Goal: Task Accomplishment & Management: Use online tool/utility

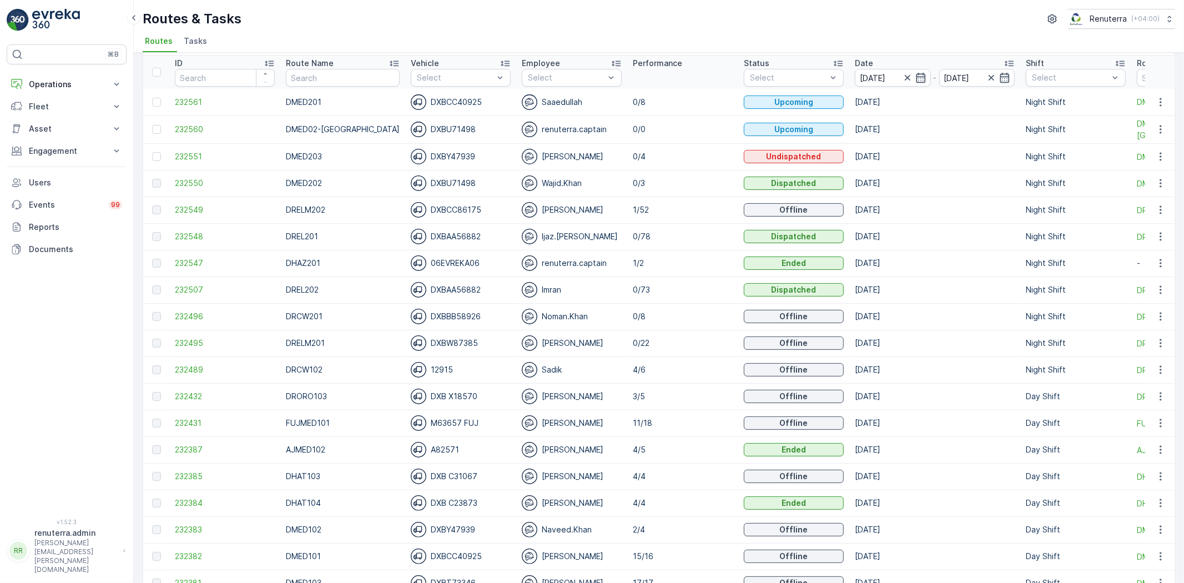
scroll to position [62, 0]
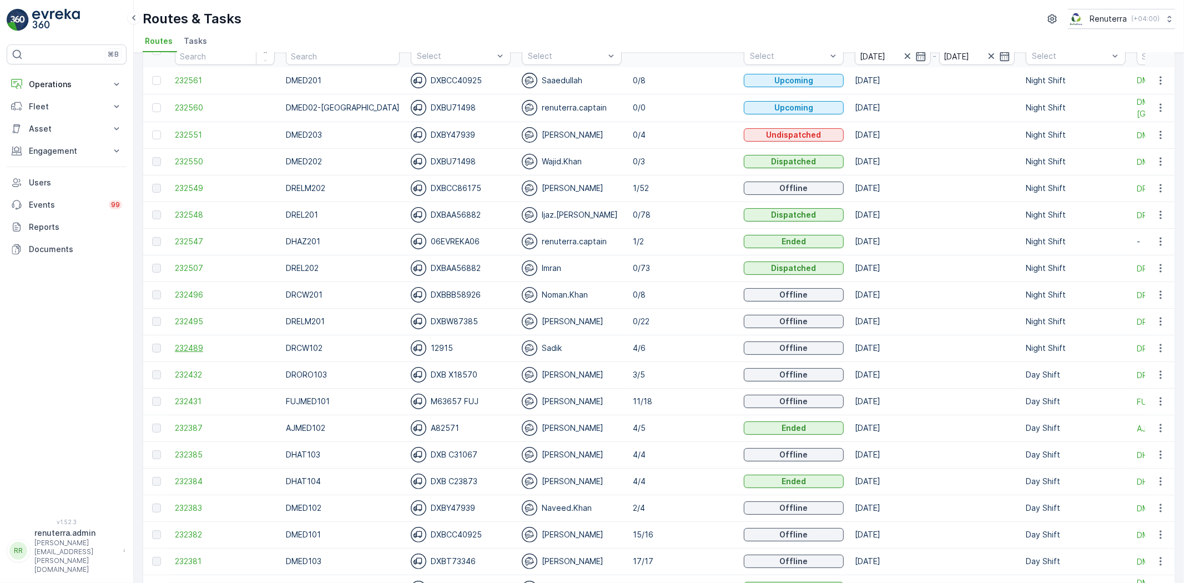
click at [202, 351] on span "232489" at bounding box center [225, 348] width 100 height 11
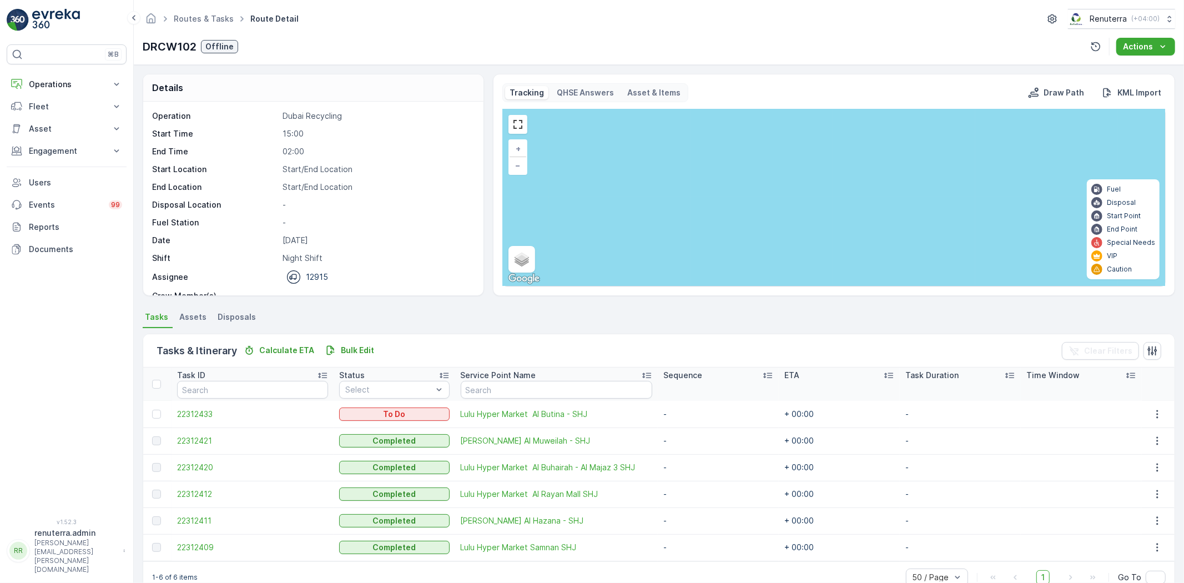
scroll to position [24, 0]
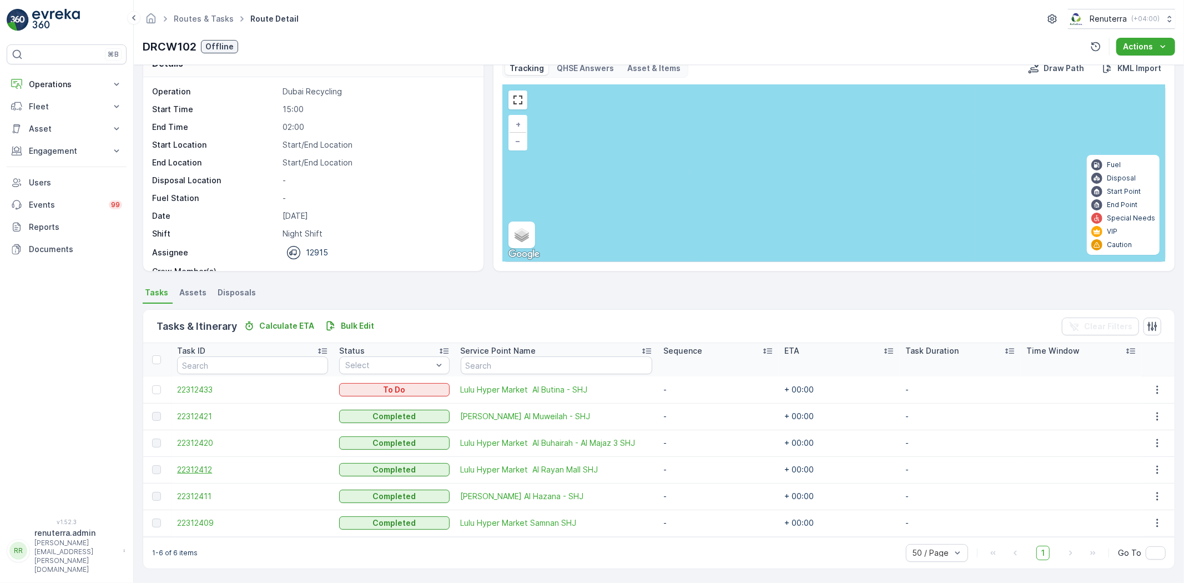
click at [185, 473] on span "22312412" at bounding box center [252, 469] width 151 height 11
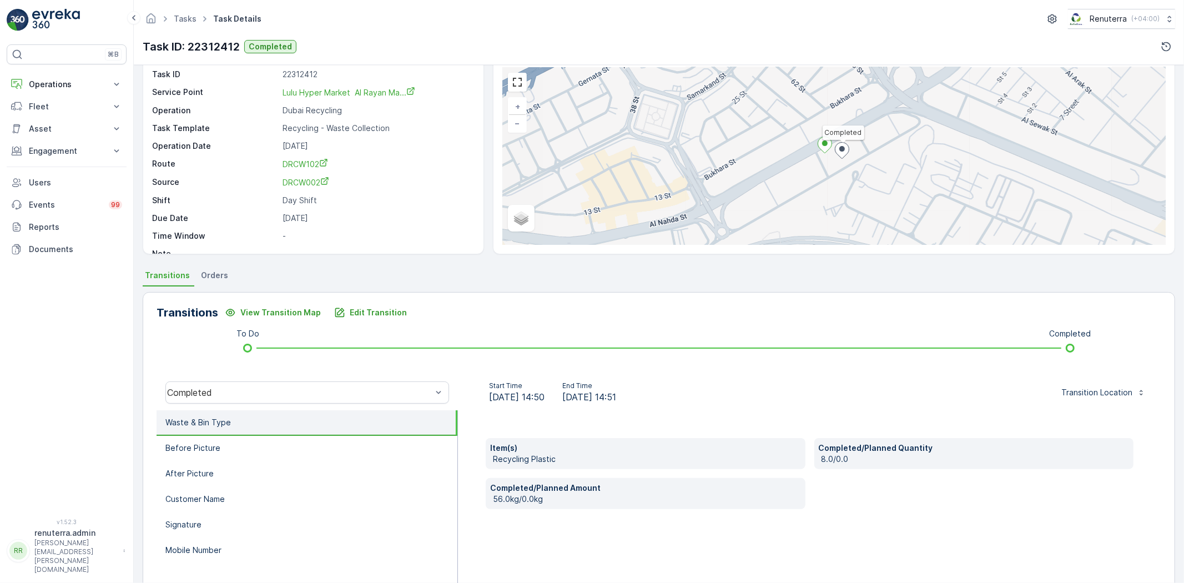
scroll to position [62, 0]
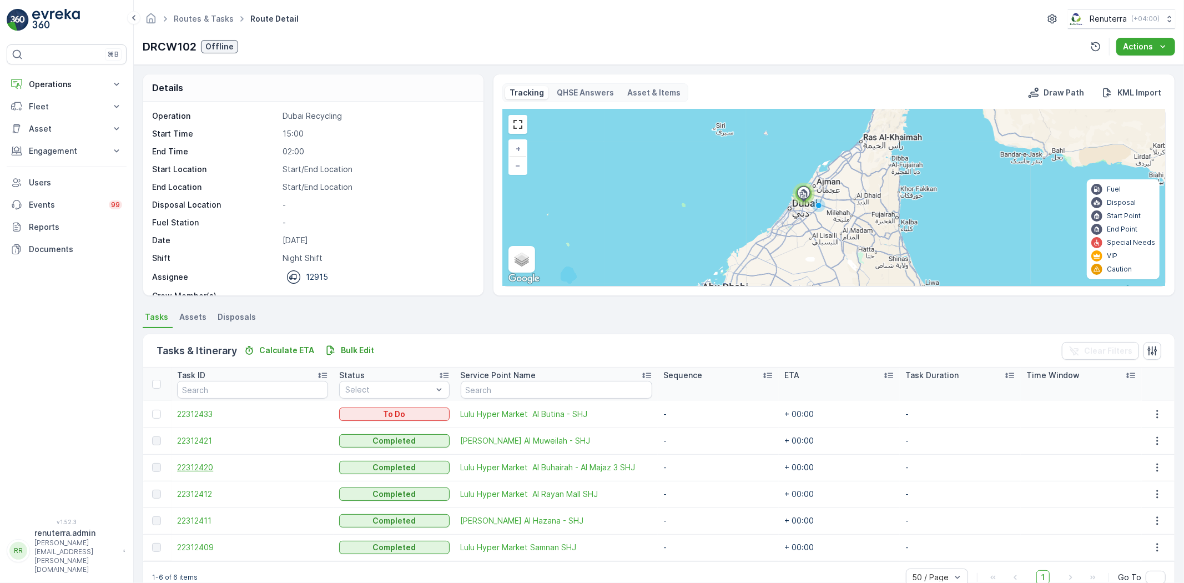
click at [217, 468] on span "22312420" at bounding box center [252, 467] width 151 height 11
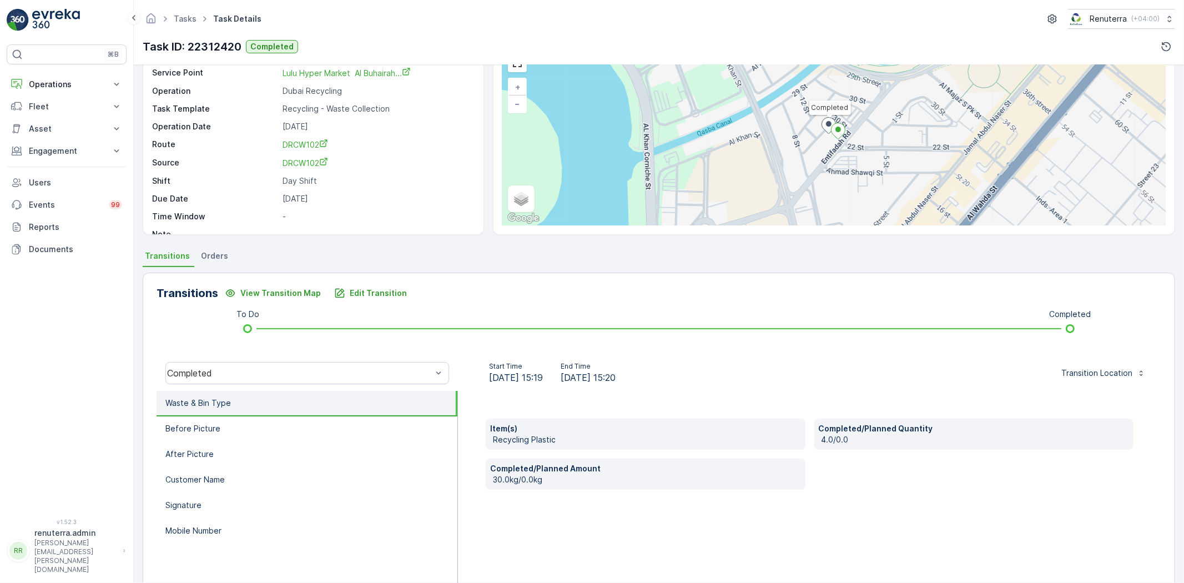
scroll to position [62, 0]
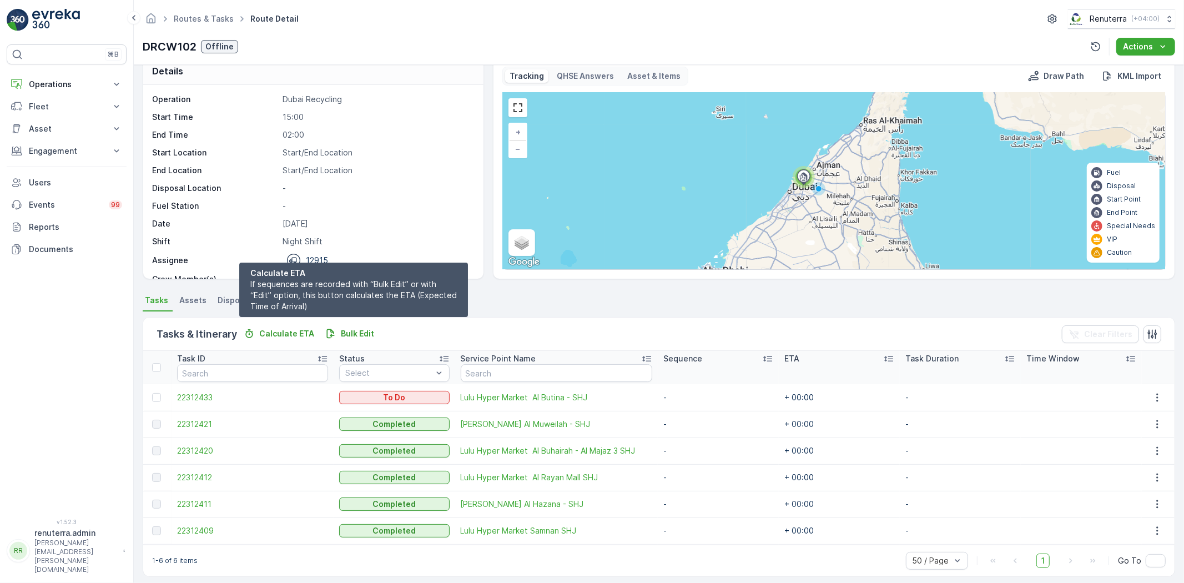
scroll to position [24, 0]
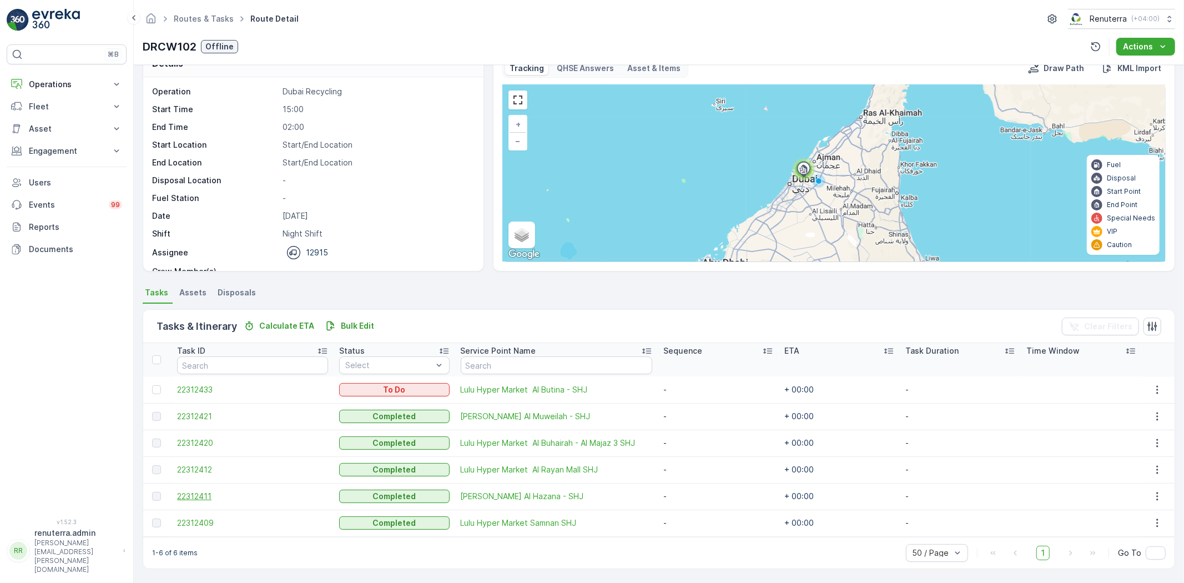
click at [210, 496] on span "22312411" at bounding box center [252, 496] width 151 height 11
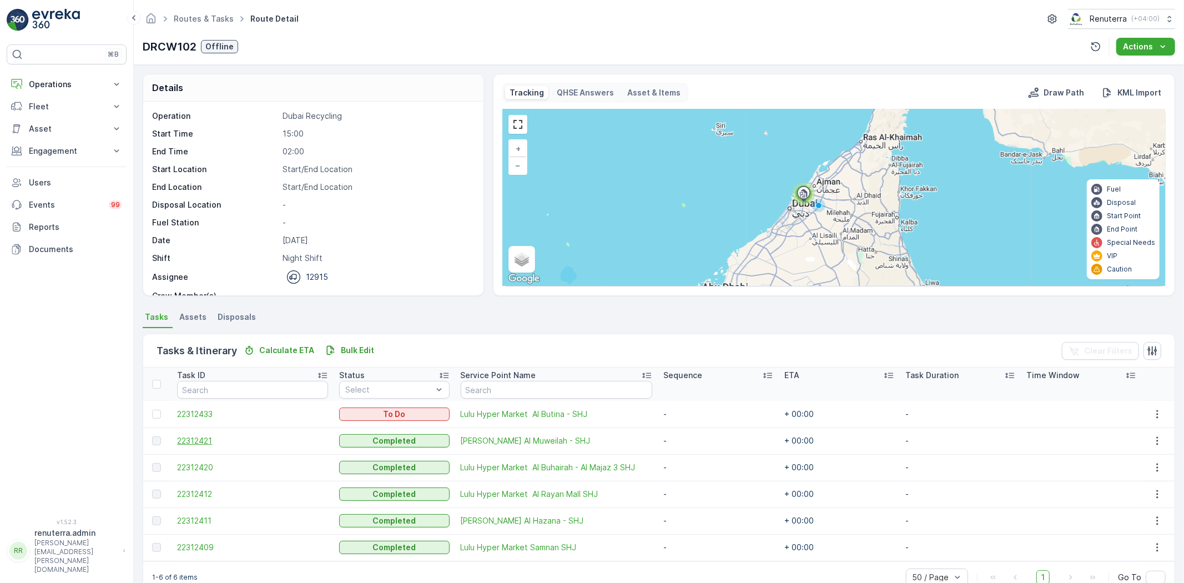
click at [189, 440] on span "22312421" at bounding box center [252, 440] width 151 height 11
click at [204, 551] on span "22312409" at bounding box center [252, 547] width 151 height 11
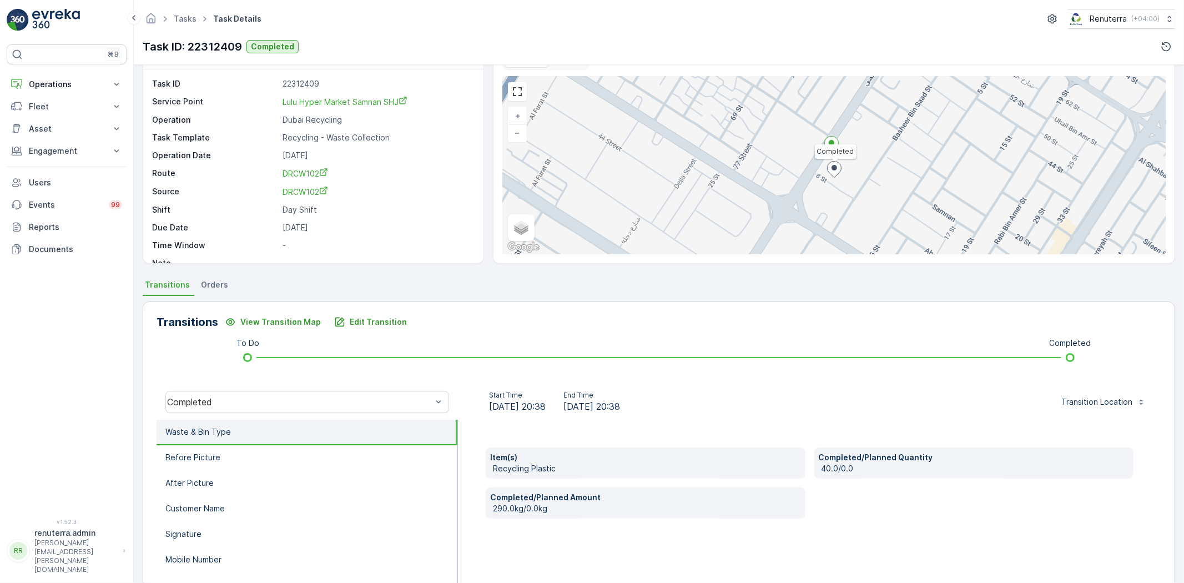
scroll to position [62, 0]
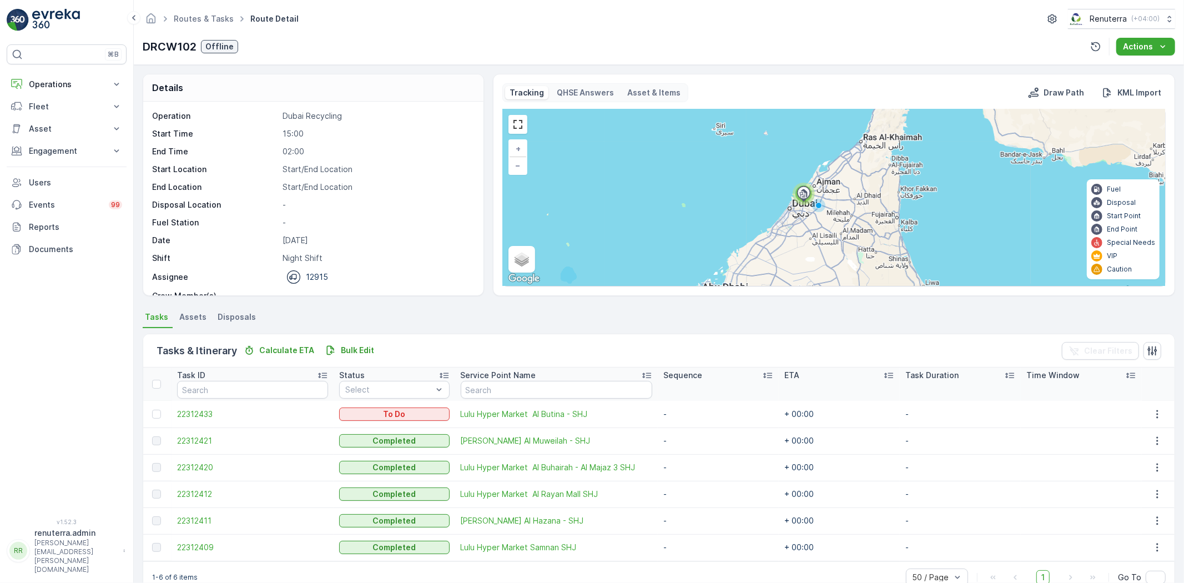
click at [500, 426] on tbody "22312433 To Do Lulu Hyper Market [PERSON_NAME] - SHJ - + 00:00 - 22312421 Compl…" at bounding box center [659, 481] width 1032 height 160
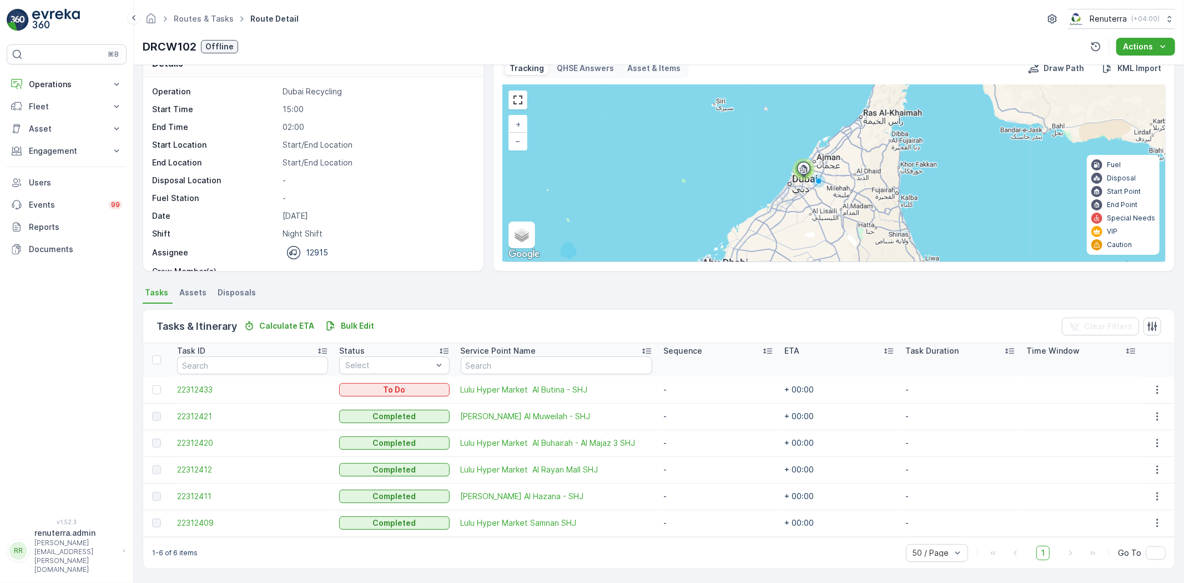
click at [500, 426] on td "[PERSON_NAME] Al Muweilah - SHJ" at bounding box center [556, 416] width 203 height 27
click at [56, 86] on p "Operations" at bounding box center [67, 84] width 76 height 11
click at [58, 134] on p "Routes & Tasks" at bounding box center [56, 134] width 57 height 11
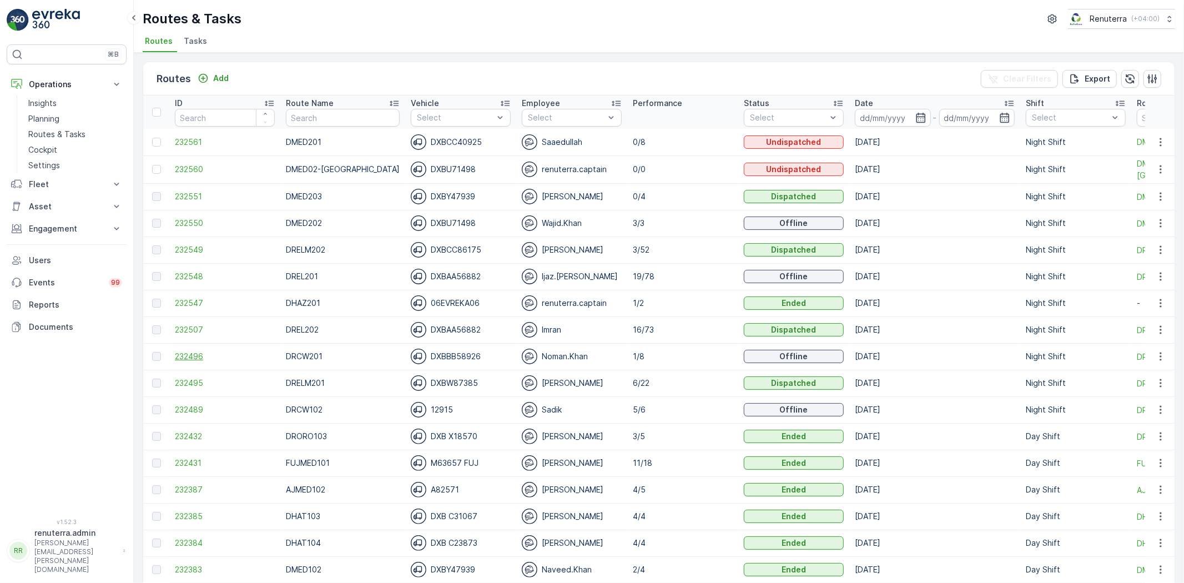
click at [196, 356] on span "232496" at bounding box center [225, 356] width 100 height 11
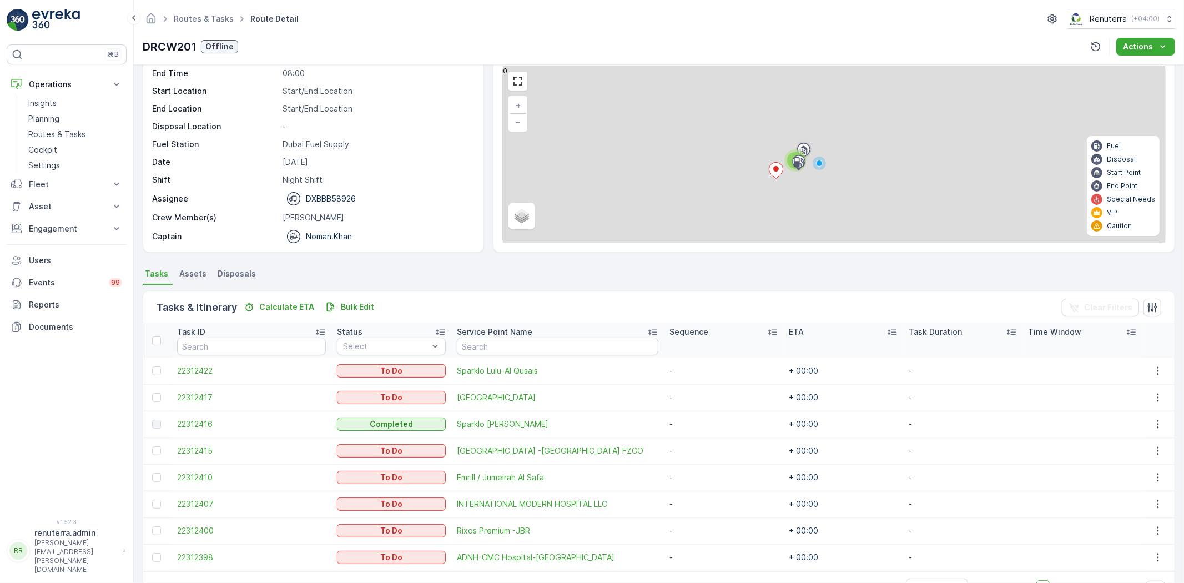
scroll to position [62, 0]
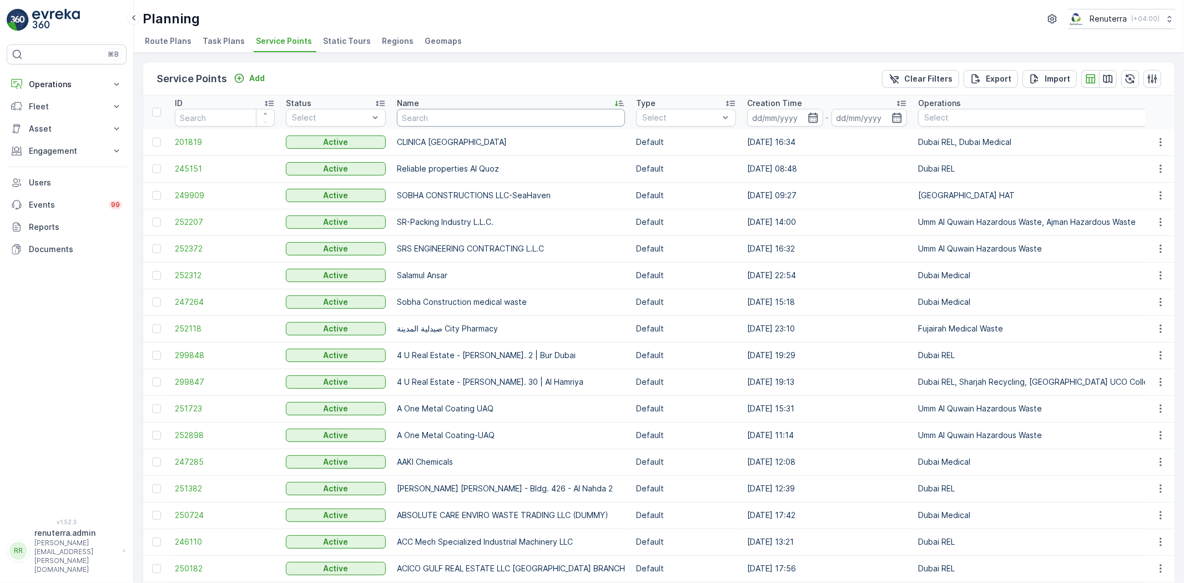
click at [439, 116] on input "text" at bounding box center [511, 118] width 228 height 18
type input "salam"
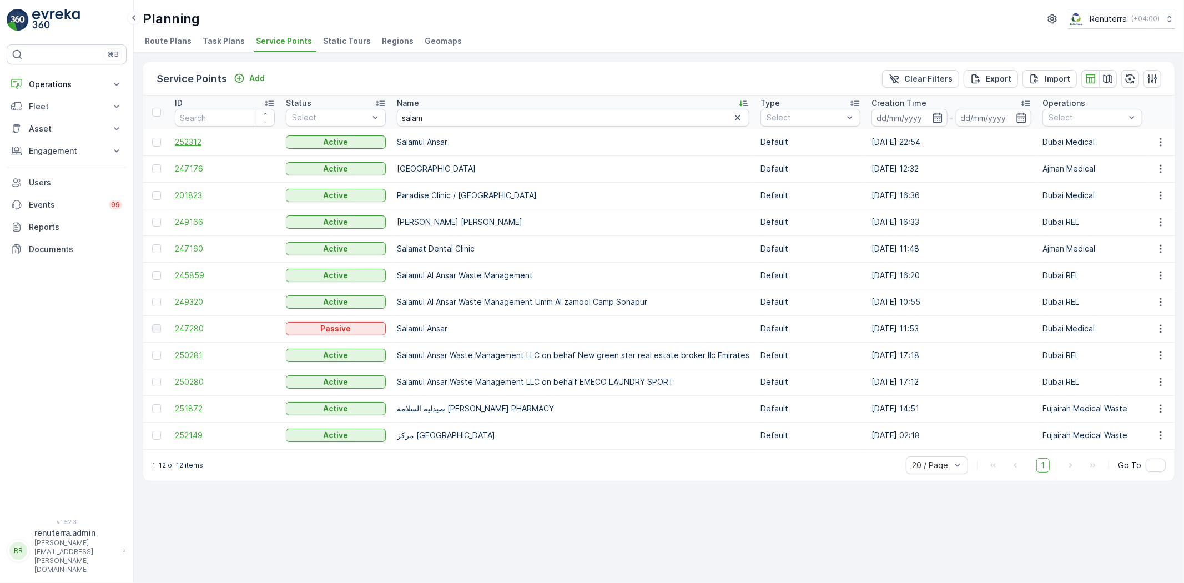
click at [207, 140] on span "252312" at bounding box center [225, 142] width 100 height 11
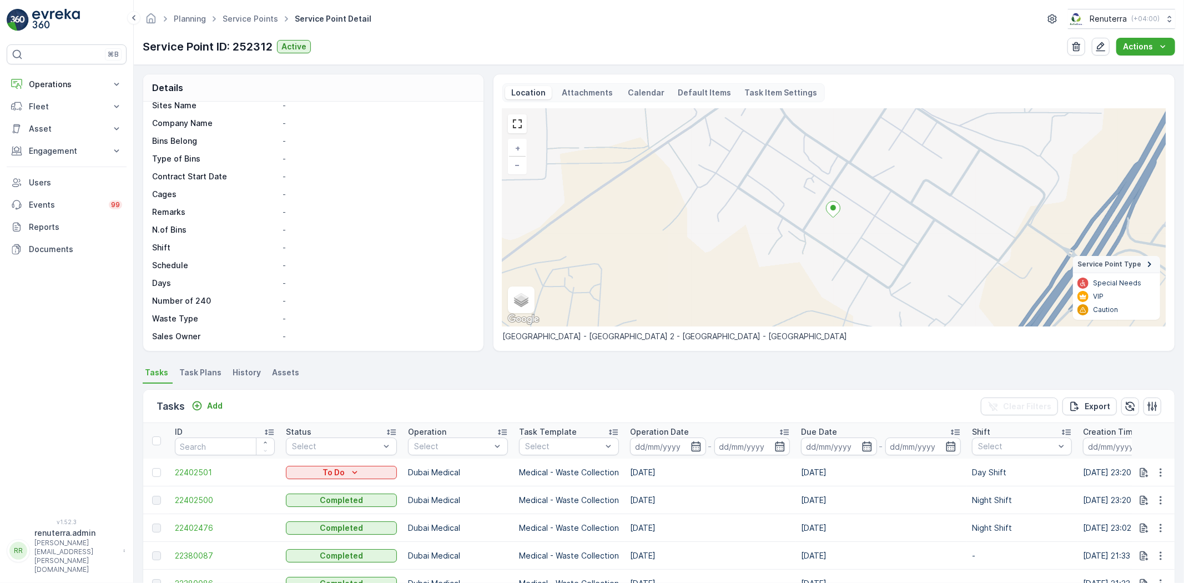
scroll to position [62, 0]
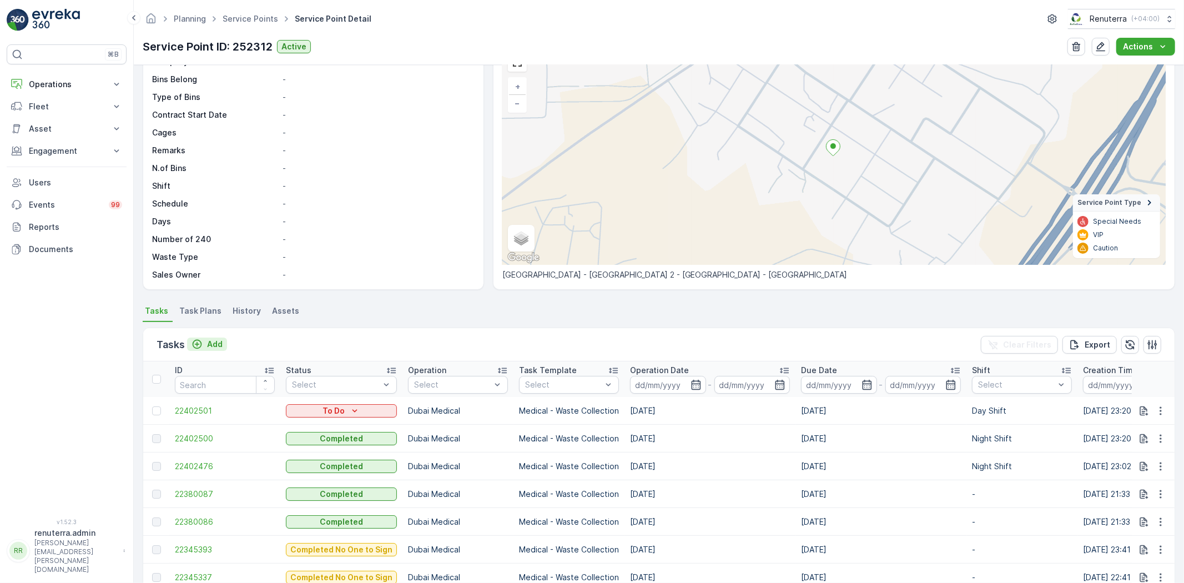
click at [207, 343] on p "Add" at bounding box center [215, 344] width 16 height 11
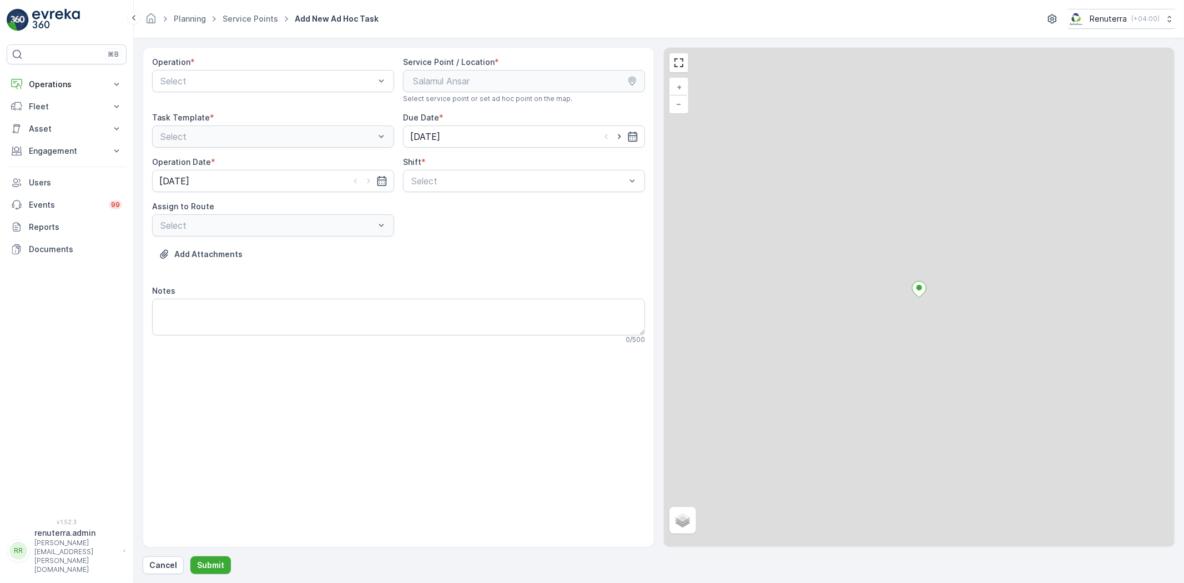
click at [194, 59] on div "Operation *" at bounding box center [273, 62] width 242 height 11
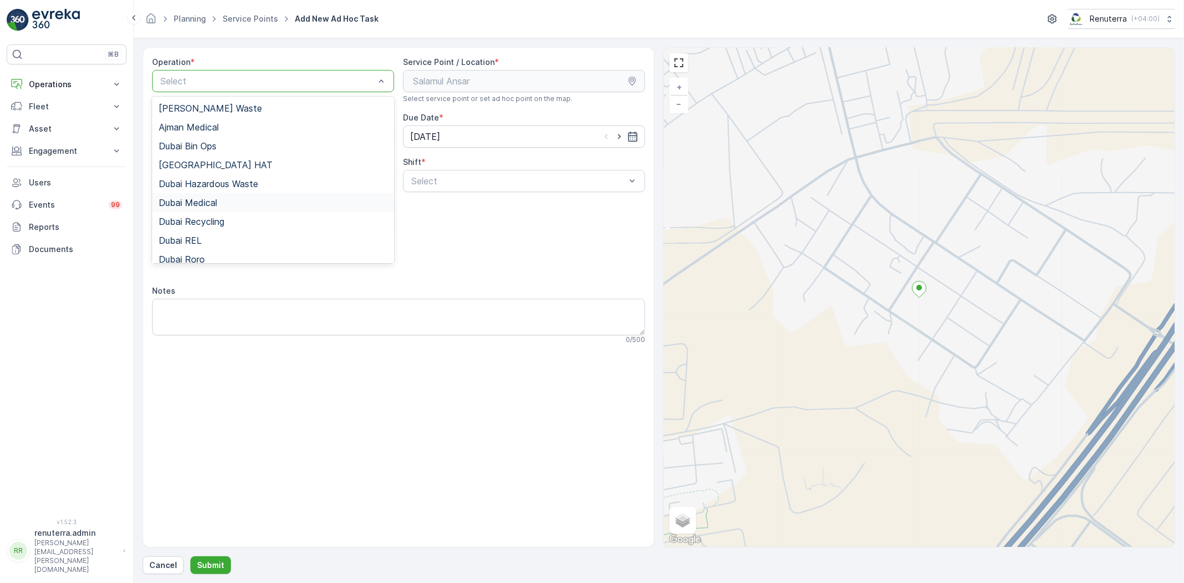
click at [214, 203] on span "Dubai Medical" at bounding box center [188, 203] width 58 height 10
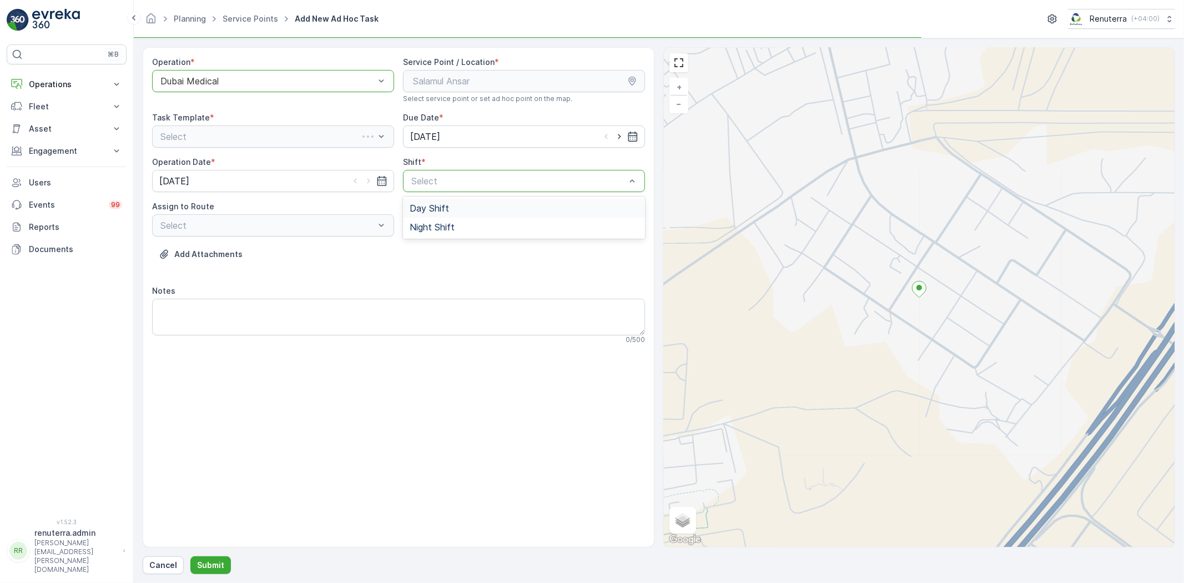
click at [415, 188] on div "Select" at bounding box center [524, 181] width 242 height 22
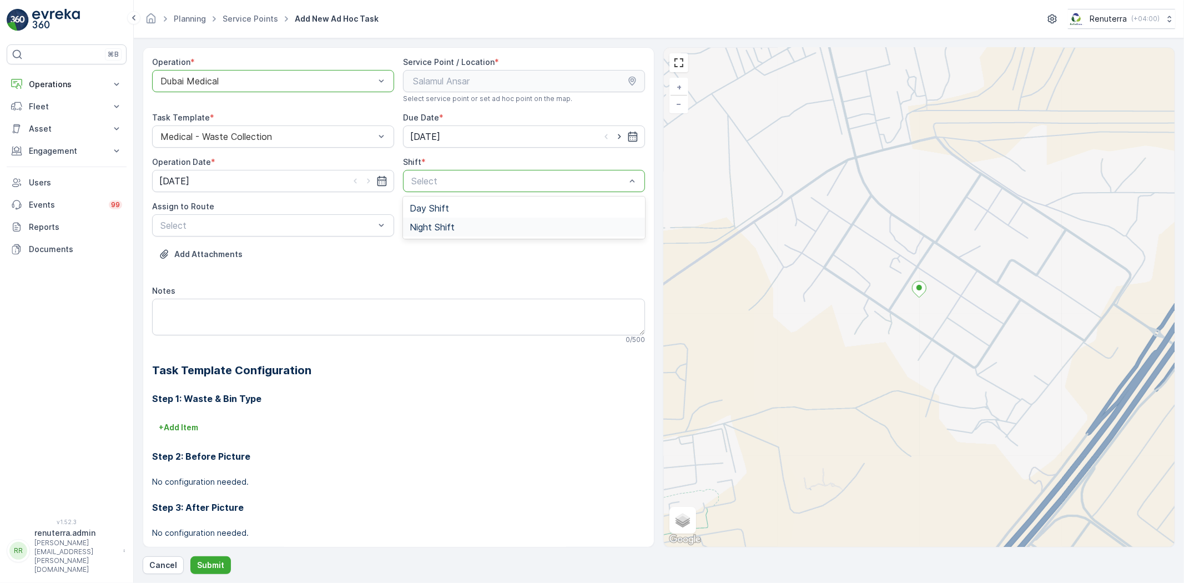
click at [557, 237] on div "Day Shift Night Shift" at bounding box center [524, 218] width 242 height 42
click at [547, 230] on div "Night Shift" at bounding box center [524, 227] width 229 height 10
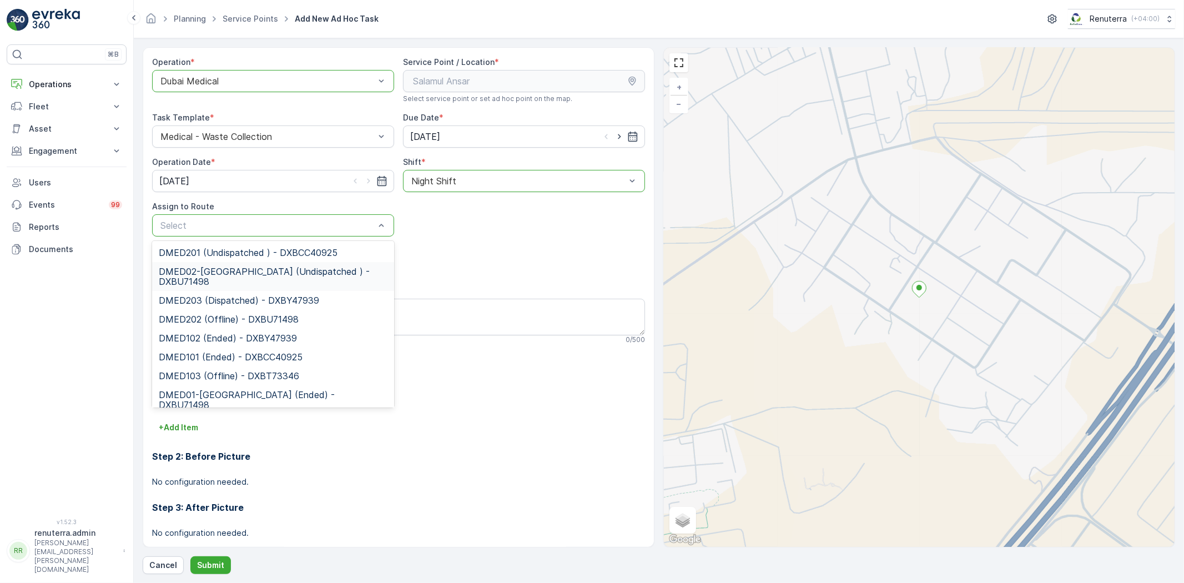
click at [238, 278] on span "DMED02-Khawaneej Yard (Undispatched ) - DXBU71498" at bounding box center [273, 277] width 229 height 20
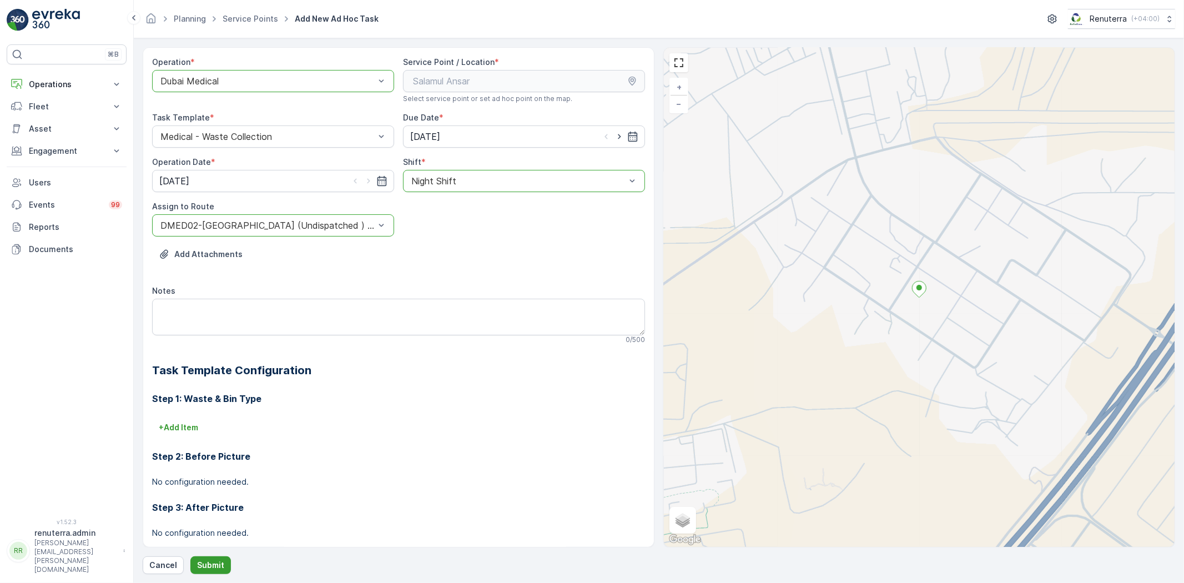
click at [209, 563] on p "Submit" at bounding box center [210, 565] width 27 height 11
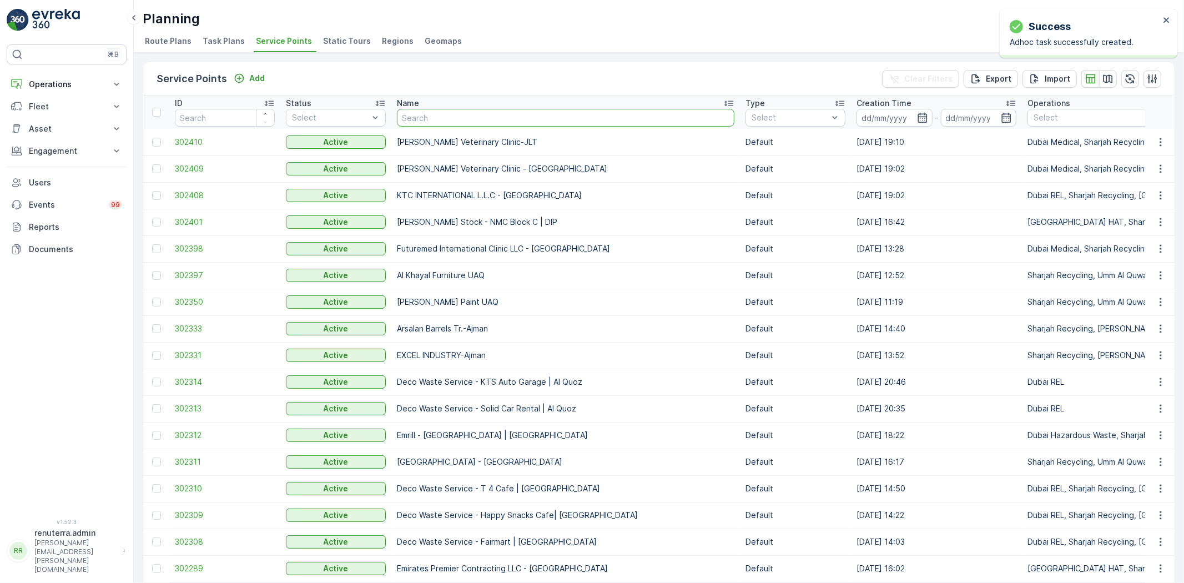
click at [439, 119] on input "text" at bounding box center [566, 118] width 338 height 18
type input "dott"
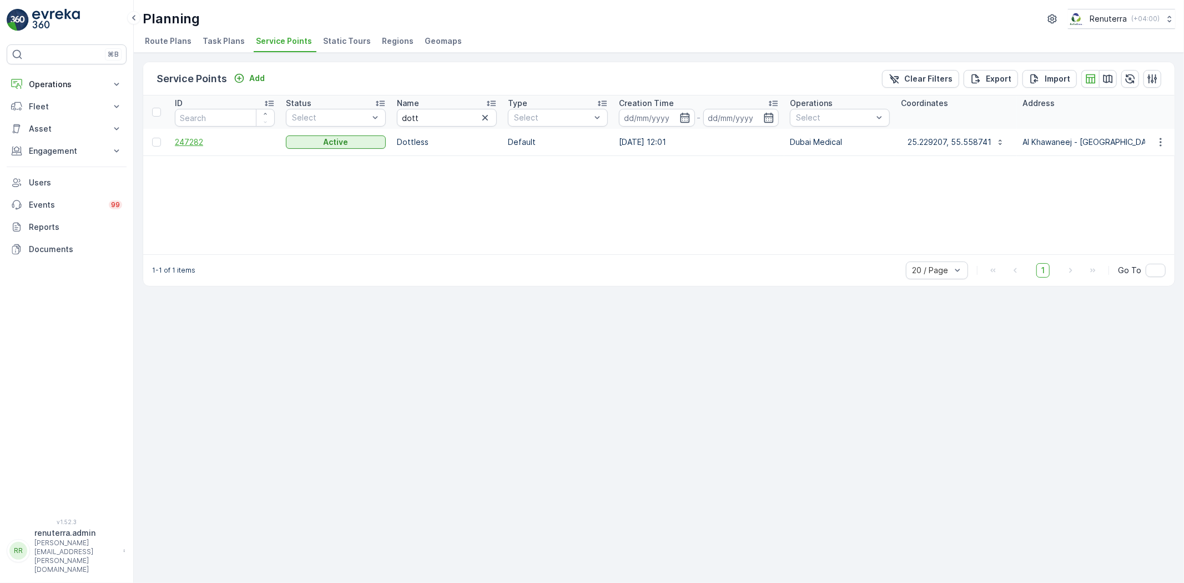
click at [202, 147] on span "247282" at bounding box center [225, 142] width 100 height 11
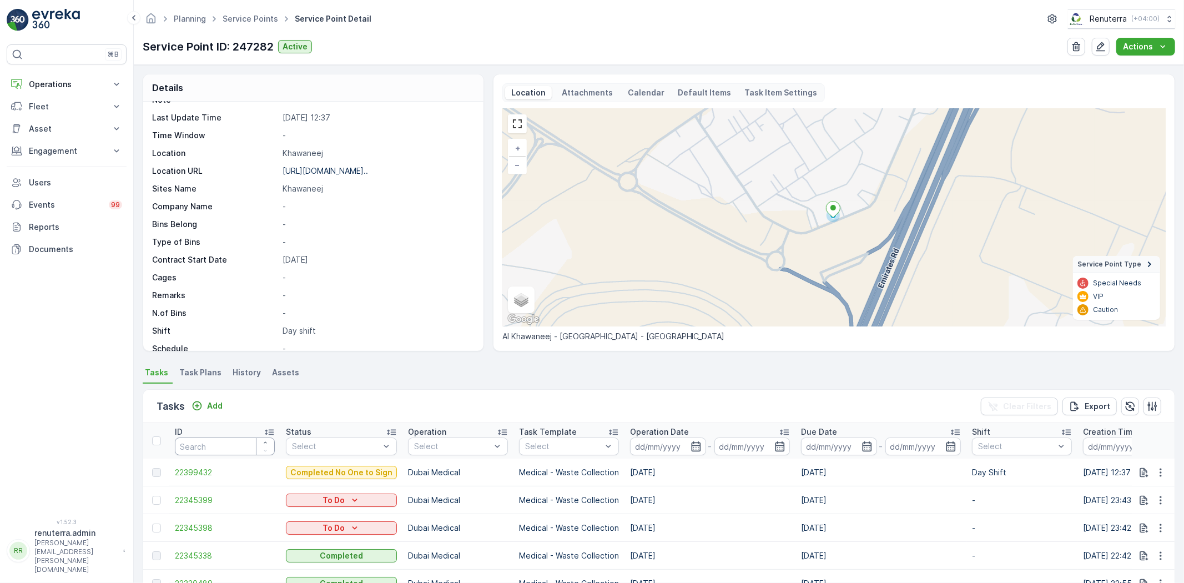
scroll to position [62, 0]
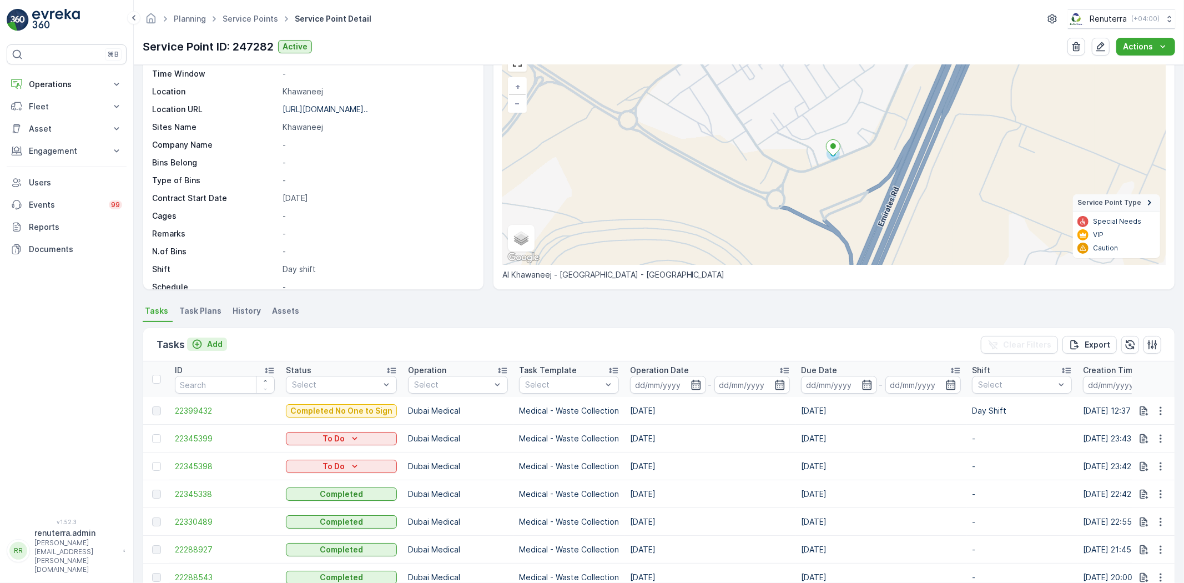
click at [212, 343] on p "Add" at bounding box center [215, 344] width 16 height 11
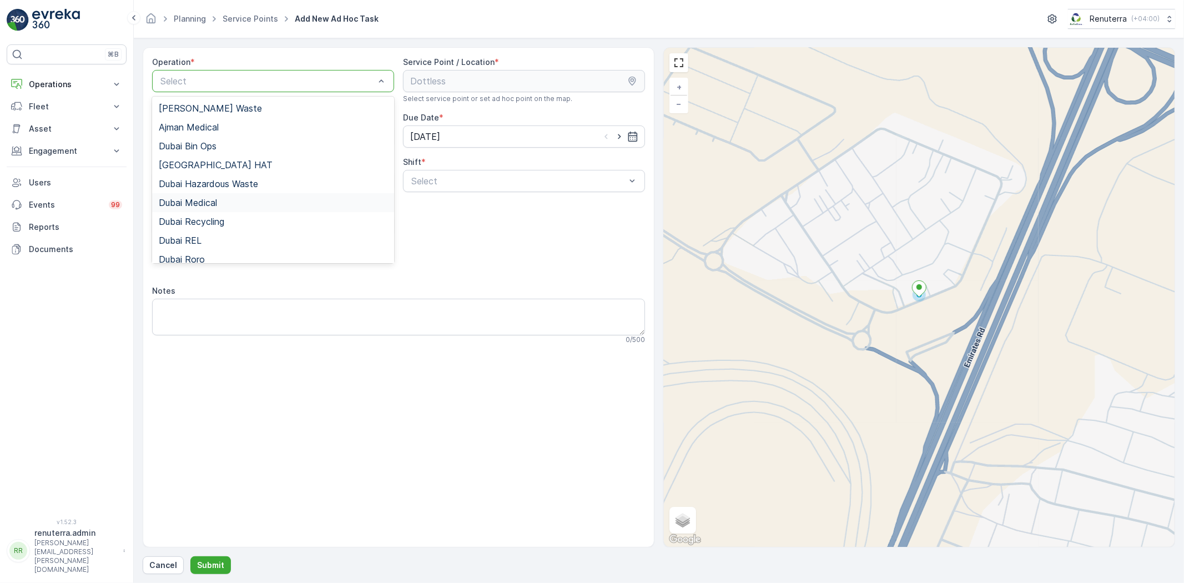
click at [197, 200] on span "Dubai Medical" at bounding box center [188, 203] width 58 height 10
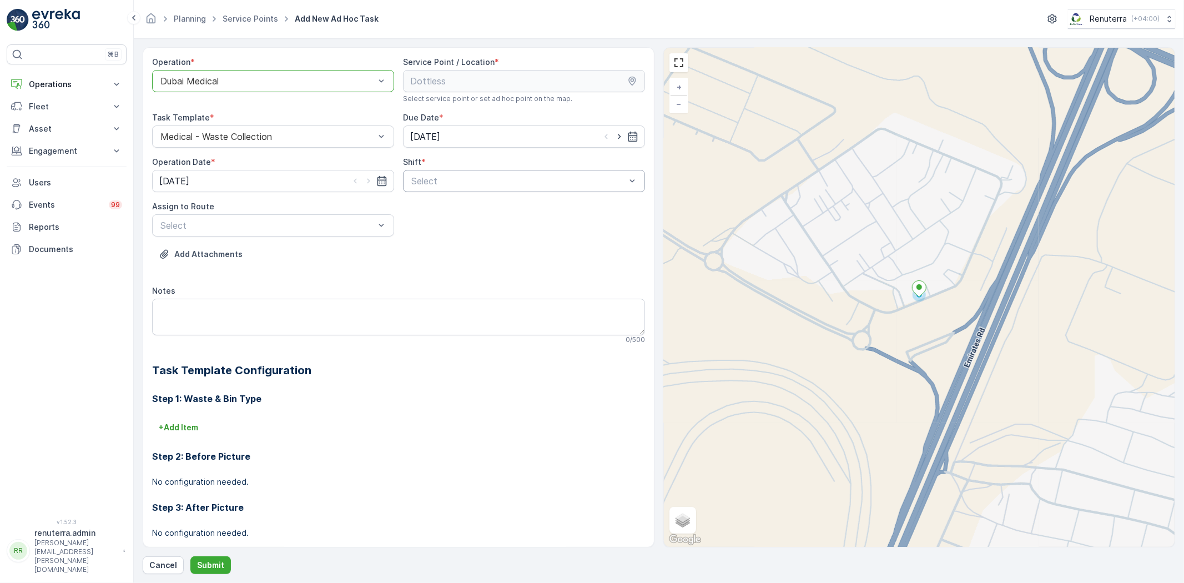
click at [414, 170] on div "Select" at bounding box center [524, 181] width 242 height 22
click at [428, 202] on div "Day Shift" at bounding box center [524, 208] width 242 height 19
click at [444, 173] on div "Day Shift" at bounding box center [524, 181] width 242 height 22
click at [428, 224] on span "Night Shift" at bounding box center [432, 227] width 45 height 10
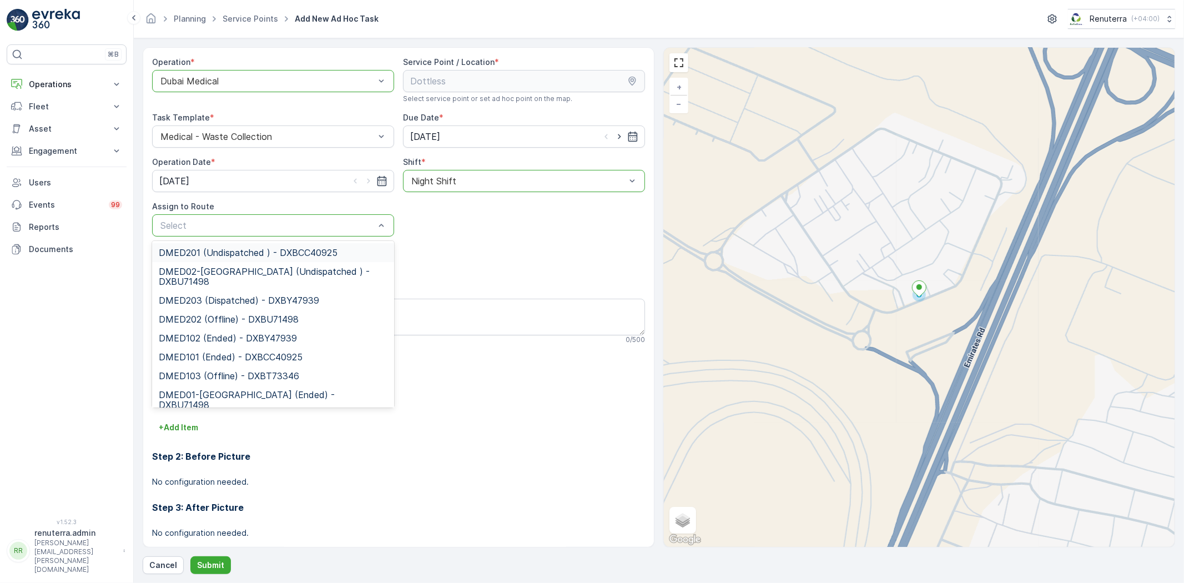
click at [213, 214] on div "Select" at bounding box center [273, 225] width 242 height 22
click at [215, 275] on span "DMED02-Khawaneej Yard (Undispatched ) - DXBU71498" at bounding box center [273, 277] width 229 height 20
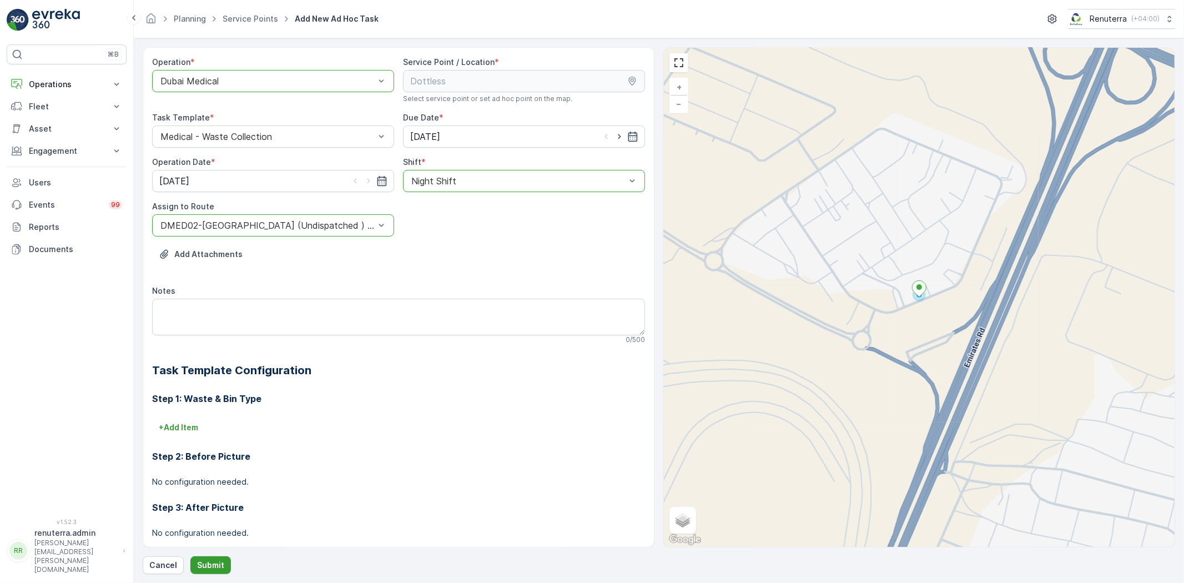
click at [199, 558] on button "Submit" at bounding box center [210, 565] width 41 height 18
